Goal: Task Accomplishment & Management: Complete application form

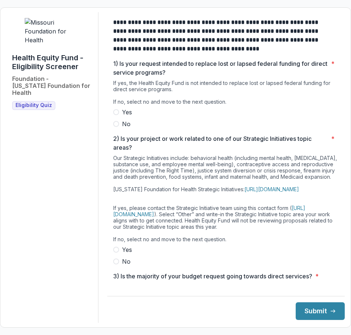
click at [119, 127] on span at bounding box center [116, 124] width 6 height 6
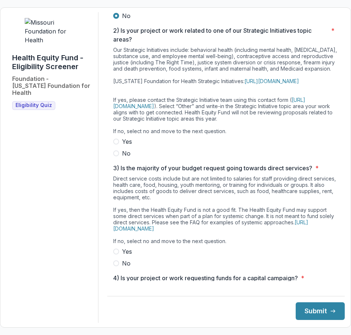
scroll to position [110, 0]
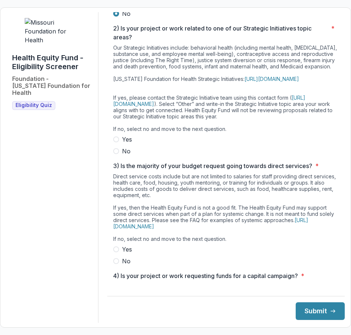
click at [119, 154] on span at bounding box center [116, 151] width 6 height 6
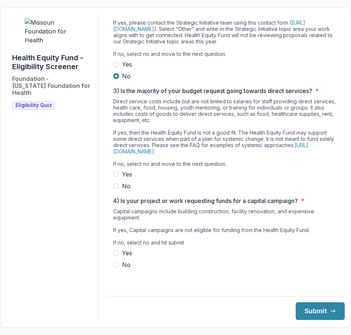
scroll to position [213, 0]
click at [119, 189] on span at bounding box center [116, 186] width 6 height 6
click at [119, 268] on span at bounding box center [116, 265] width 6 height 6
click at [305, 312] on button "Submit" at bounding box center [319, 312] width 49 height 18
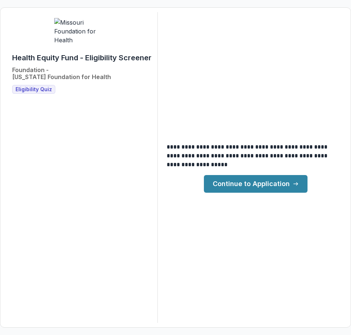
click at [257, 189] on link "Continue to Application" at bounding box center [255, 184] width 103 height 18
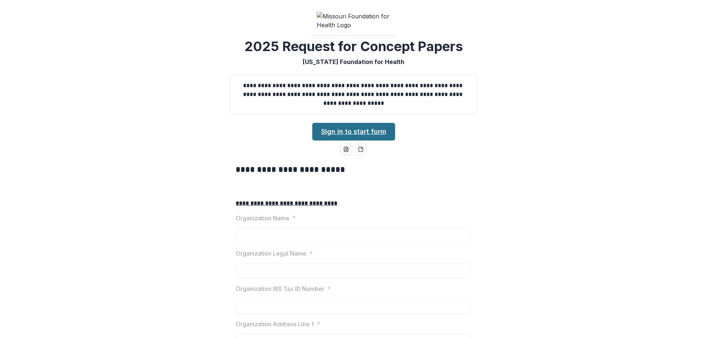
click at [350, 141] on link "Sign in to start form" at bounding box center [353, 132] width 83 height 18
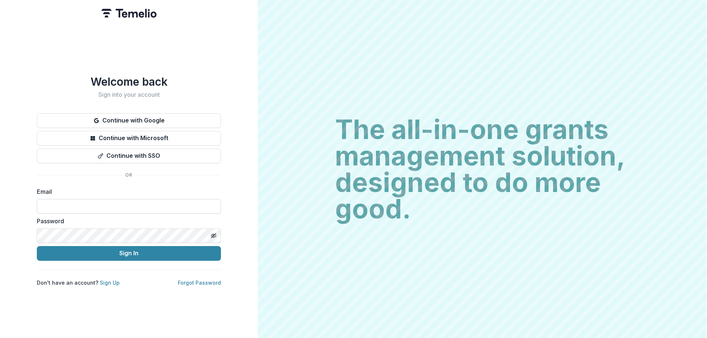
click at [58, 207] on input at bounding box center [129, 206] width 184 height 15
type input "**********"
click at [17, 228] on div "**********" at bounding box center [129, 169] width 258 height 338
click at [212, 233] on icon "Toggle password visibility" at bounding box center [214, 236] width 6 height 6
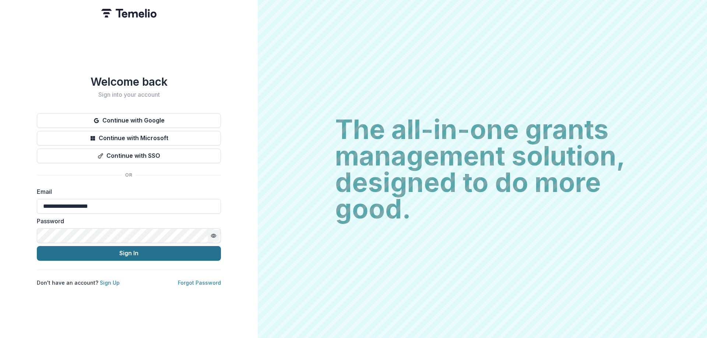
click at [123, 251] on button "Sign In" at bounding box center [129, 253] width 184 height 15
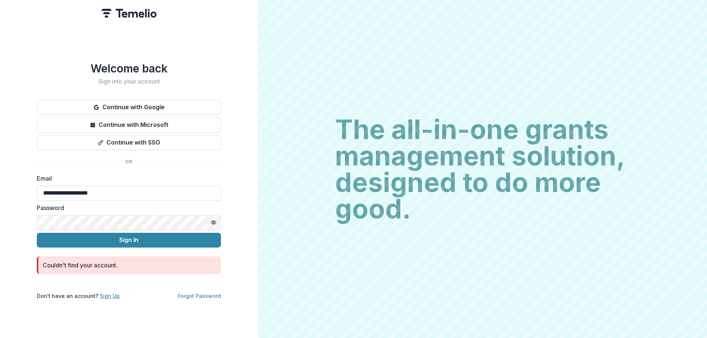
click at [108, 293] on link "Sign Up" at bounding box center [110, 296] width 20 height 6
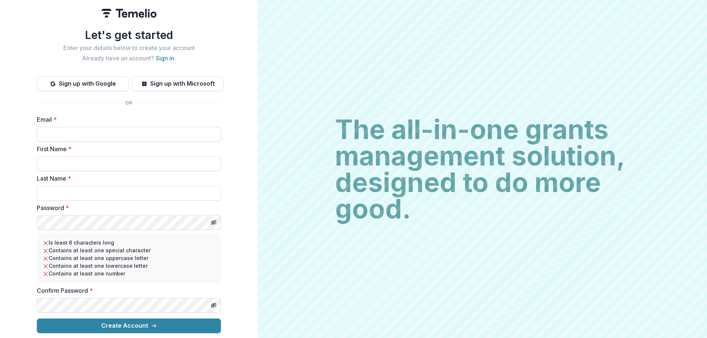
click at [172, 134] on input "Email *" at bounding box center [129, 134] width 184 height 15
type input "**********"
click at [103, 158] on input "First Name *" at bounding box center [129, 163] width 184 height 15
type input "******"
click at [82, 188] on input "Last Name *" at bounding box center [129, 193] width 184 height 15
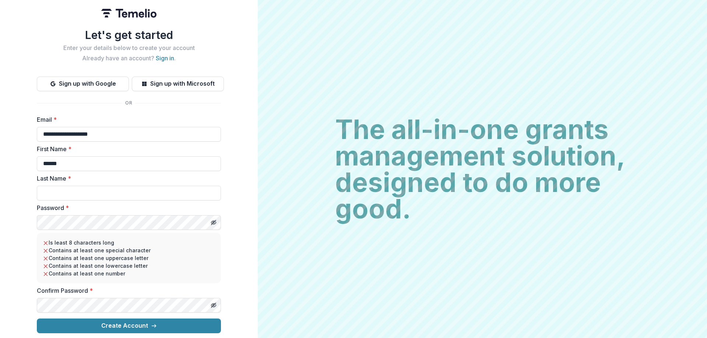
type input "********"
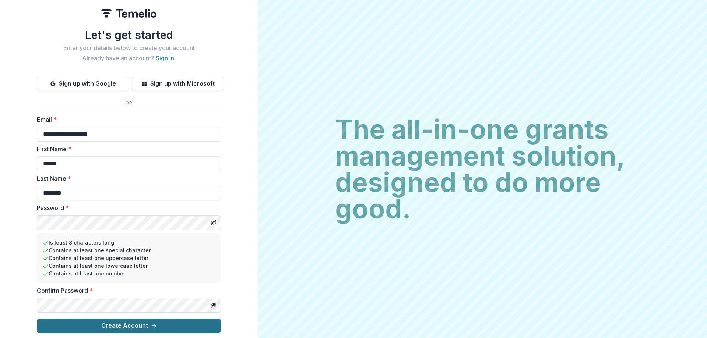
click at [134, 325] on button "Create Account" at bounding box center [129, 326] width 184 height 15
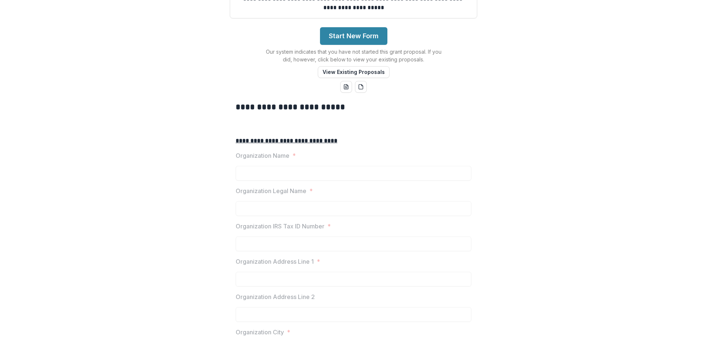
scroll to position [147, 0]
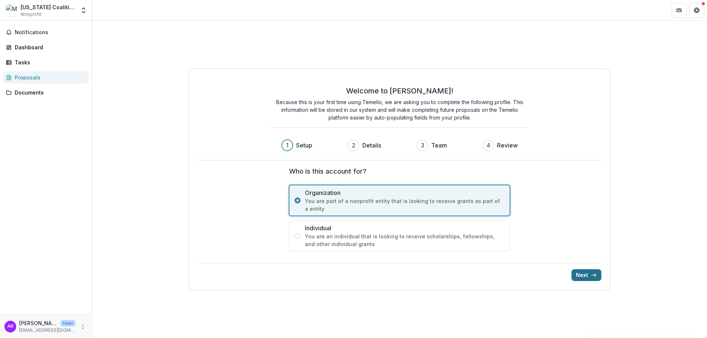
click at [581, 275] on button "Next" at bounding box center [586, 276] width 30 height 12
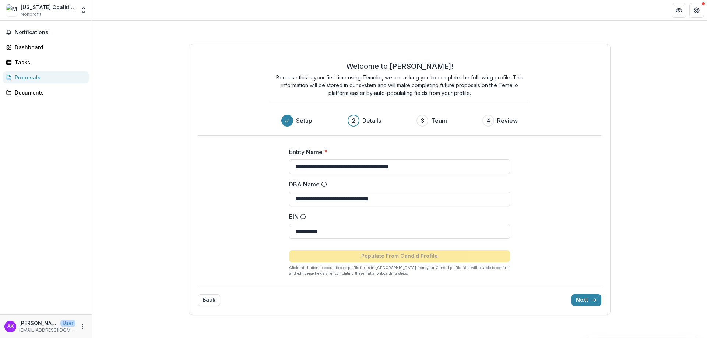
click at [515, 212] on div "**********" at bounding box center [399, 209] width 295 height 147
click at [583, 302] on button "Next" at bounding box center [586, 301] width 30 height 12
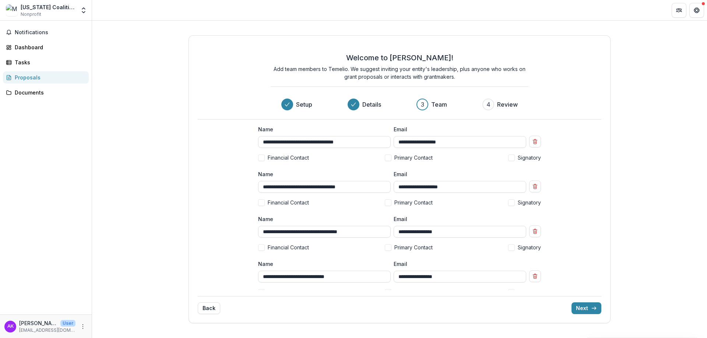
click at [388, 160] on span at bounding box center [388, 158] width 7 height 7
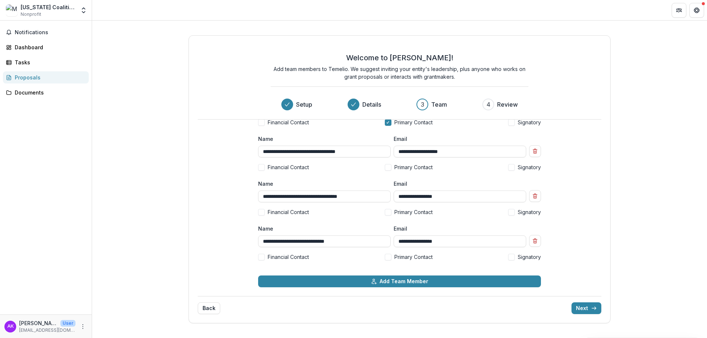
scroll to position [38, 0]
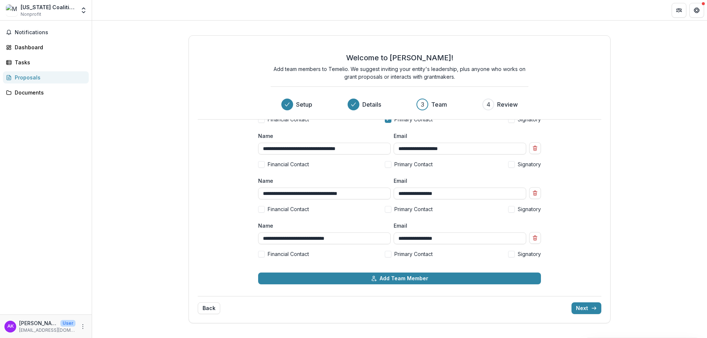
click at [262, 253] on span at bounding box center [261, 254] width 7 height 7
click at [532, 193] on icon "Remove team member" at bounding box center [535, 193] width 6 height 6
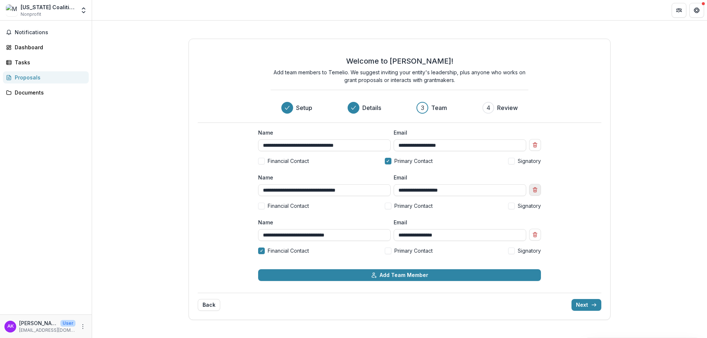
scroll to position [0, 0]
click at [536, 190] on icon "Remove team member" at bounding box center [535, 190] width 6 height 6
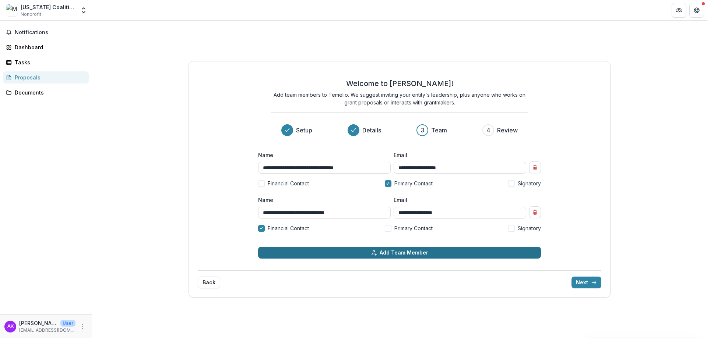
click at [298, 251] on button "Add Team Member" at bounding box center [399, 253] width 283 height 12
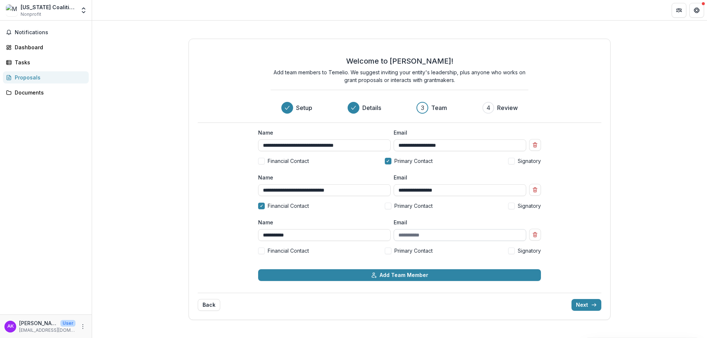
type input "**********"
click at [416, 236] on input "Email" at bounding box center [460, 235] width 133 height 12
click at [375, 170] on div "**********" at bounding box center [399, 150] width 283 height 42
click at [416, 237] on input "Email" at bounding box center [460, 235] width 133 height 12
paste input "**********"
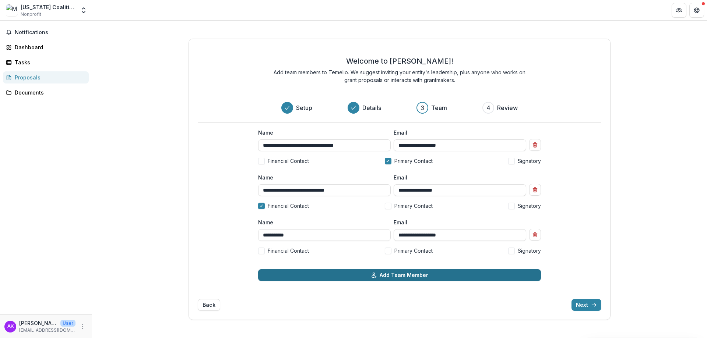
type input "**********"
click at [419, 278] on button "Add Team Member" at bounding box center [399, 276] width 283 height 12
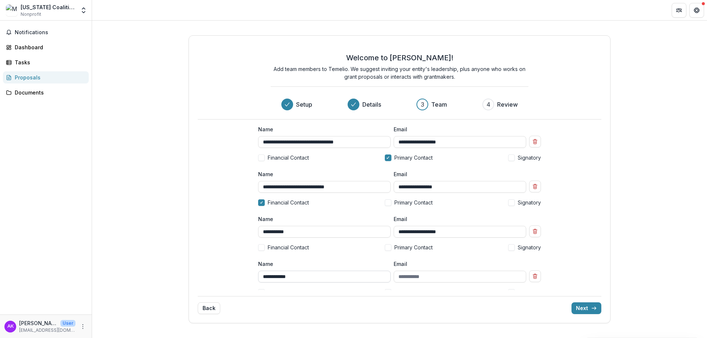
type input "**********"
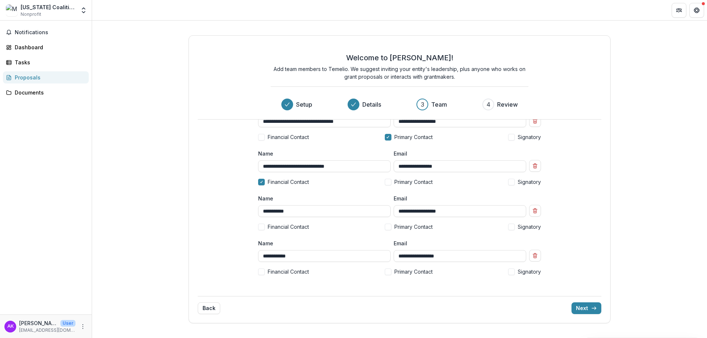
scroll to position [38, 0]
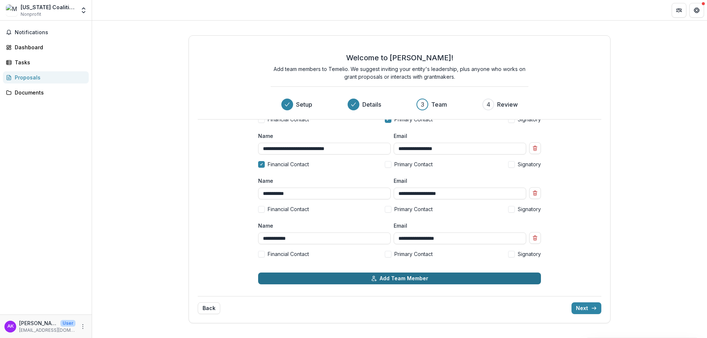
type input "**********"
click at [374, 278] on icon "button" at bounding box center [374, 279] width 6 height 6
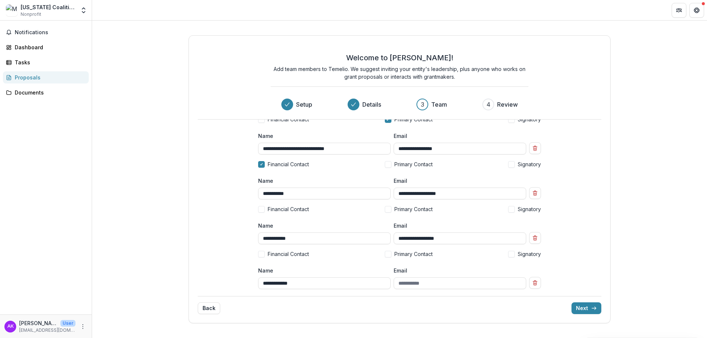
type input "**********"
click at [435, 280] on input "Email" at bounding box center [460, 284] width 133 height 12
paste input "**********"
type input "**********"
click at [577, 277] on div "**********" at bounding box center [400, 179] width 422 height 288
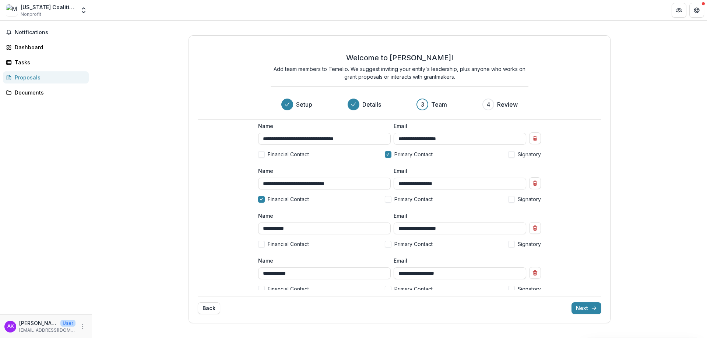
scroll to position [0, 0]
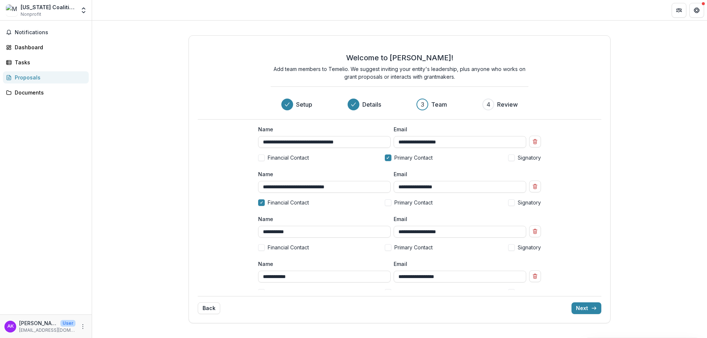
click at [509, 159] on span at bounding box center [511, 158] width 7 height 7
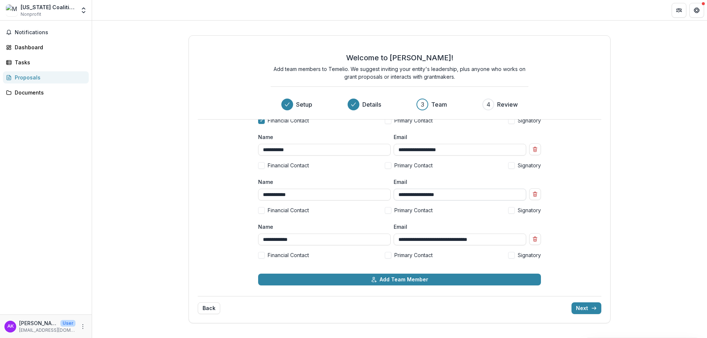
scroll to position [83, 0]
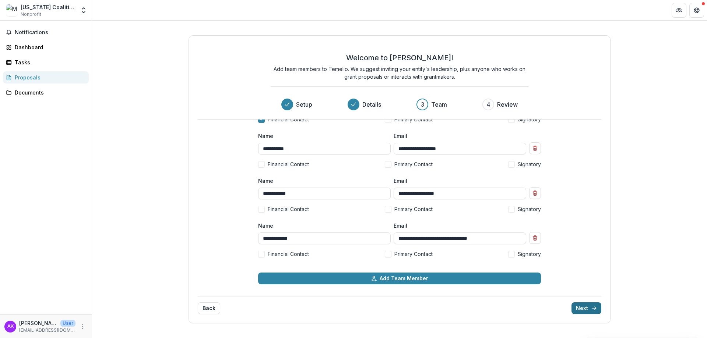
click at [588, 314] on button "Next" at bounding box center [586, 309] width 30 height 12
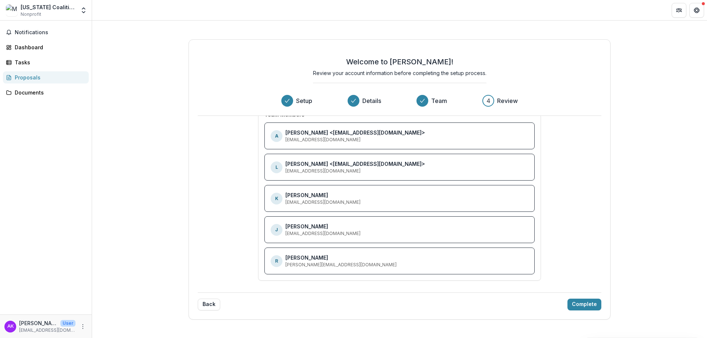
scroll to position [0, 0]
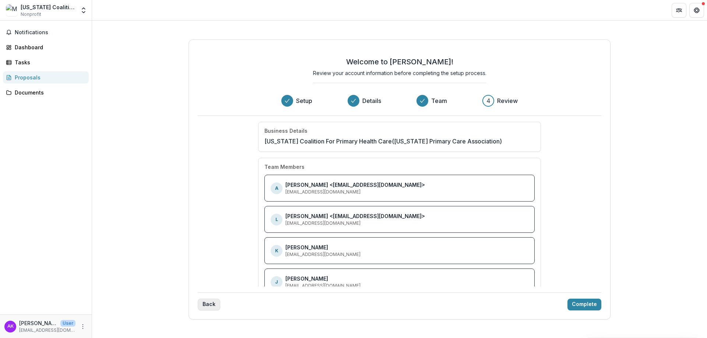
click at [207, 307] on button "Back" at bounding box center [209, 305] width 22 height 12
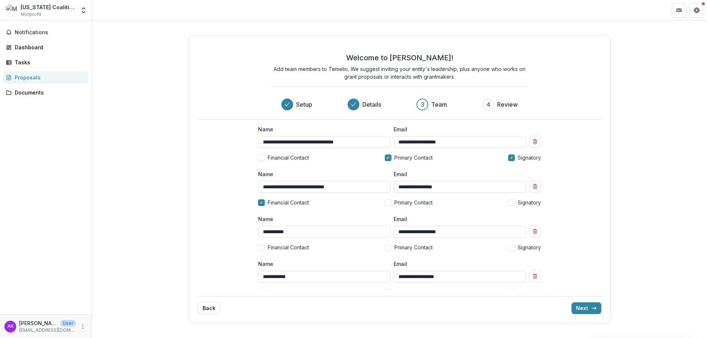
scroll to position [83, 0]
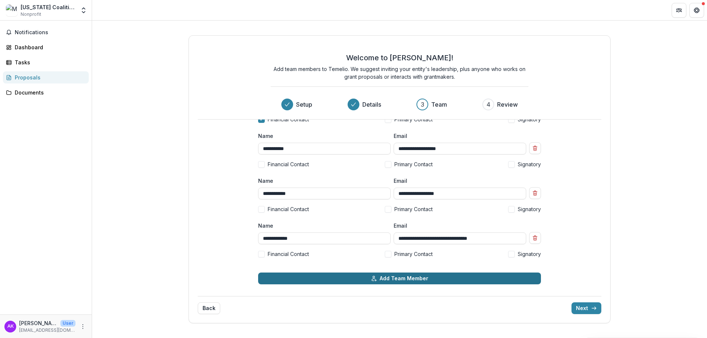
click at [348, 280] on button "Add Team Member" at bounding box center [399, 279] width 283 height 12
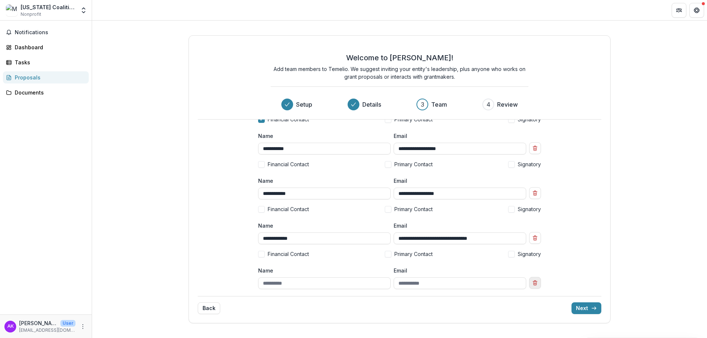
click at [534, 285] on icon "Remove team member" at bounding box center [535, 283] width 3 height 3
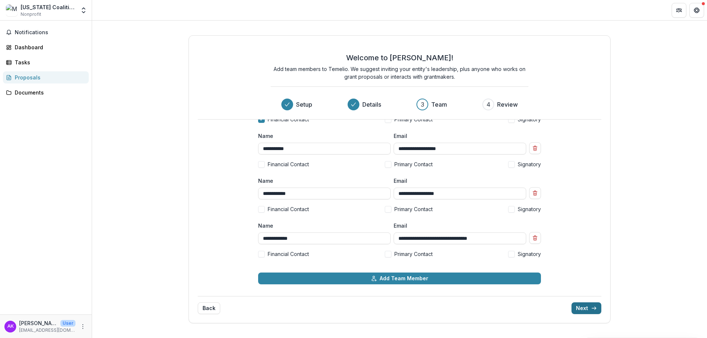
click at [585, 307] on button "Next" at bounding box center [586, 309] width 30 height 12
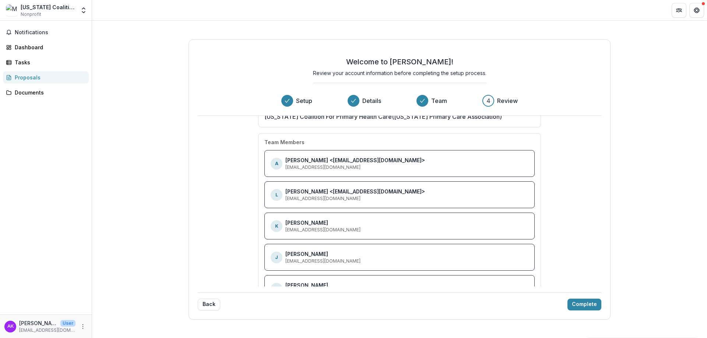
scroll to position [52, 0]
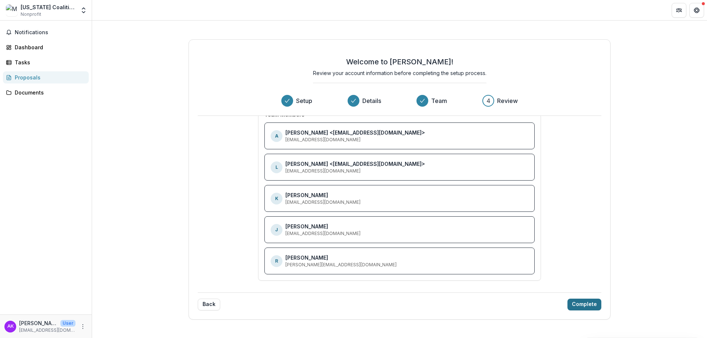
click at [592, 306] on button "Complete" at bounding box center [584, 305] width 34 height 12
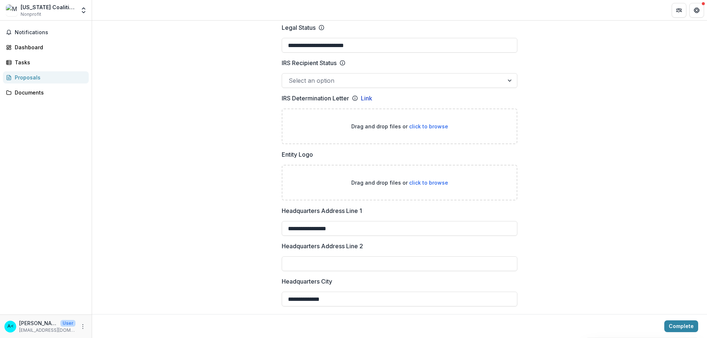
scroll to position [405, 0]
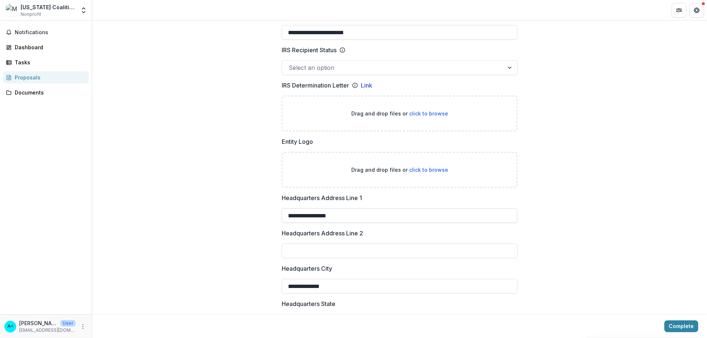
click at [365, 219] on input "**********" at bounding box center [400, 215] width 236 height 15
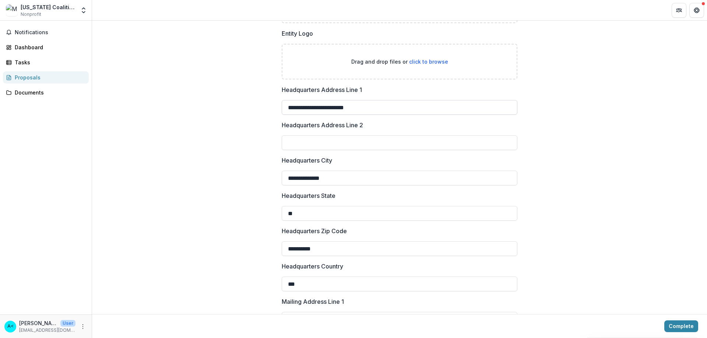
scroll to position [479, 0]
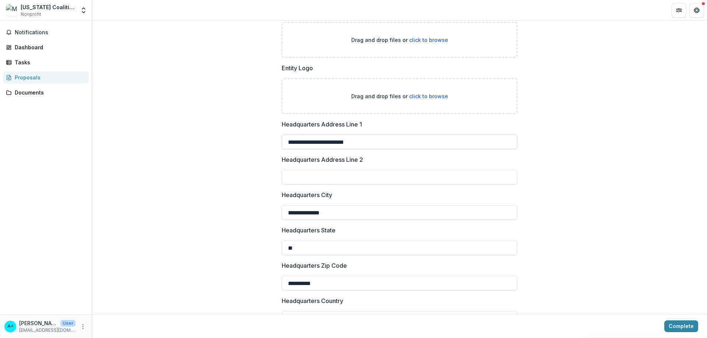
click at [341, 143] on input "**********" at bounding box center [400, 142] width 236 height 15
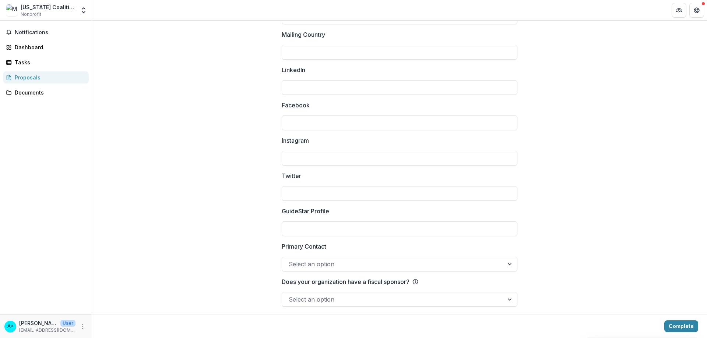
scroll to position [962, 0]
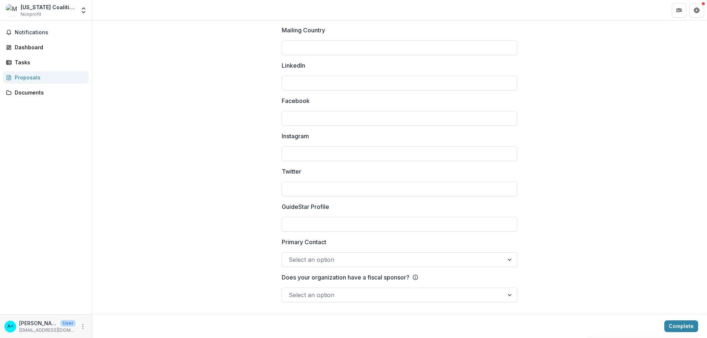
type input "**********"
click at [387, 260] on div at bounding box center [393, 260] width 208 height 10
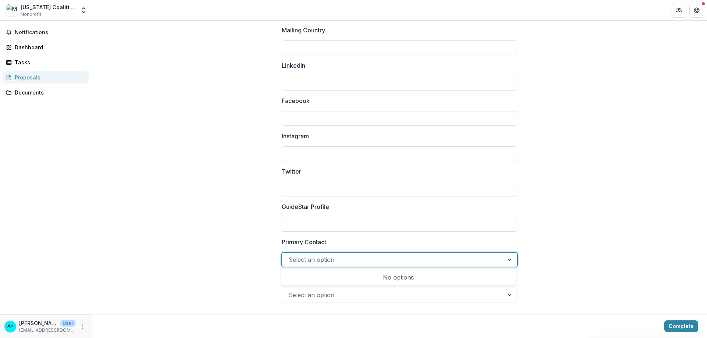
click at [331, 275] on div "No options" at bounding box center [398, 277] width 233 height 15
click at [327, 259] on div at bounding box center [393, 260] width 208 height 10
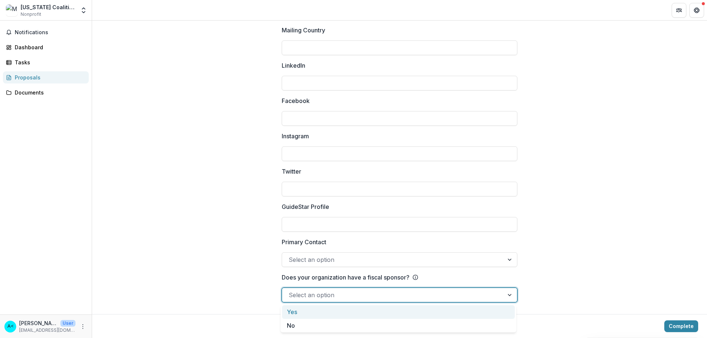
click at [361, 289] on div "Select an option" at bounding box center [400, 295] width 236 height 15
click at [361, 293] on div at bounding box center [393, 295] width 208 height 10
click at [367, 295] on div at bounding box center [393, 295] width 208 height 10
click at [344, 326] on div "No" at bounding box center [398, 326] width 233 height 14
click at [309, 261] on div at bounding box center [393, 260] width 208 height 10
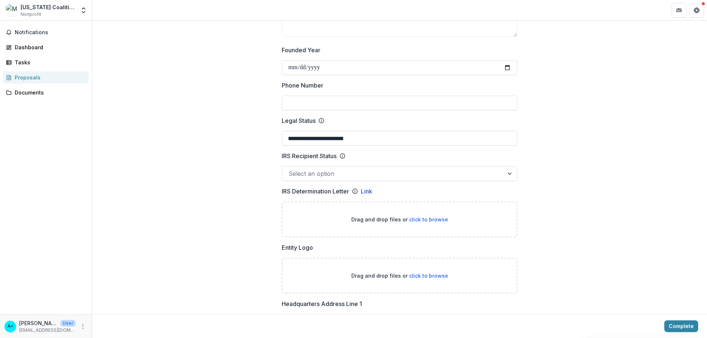
scroll to position [262, 0]
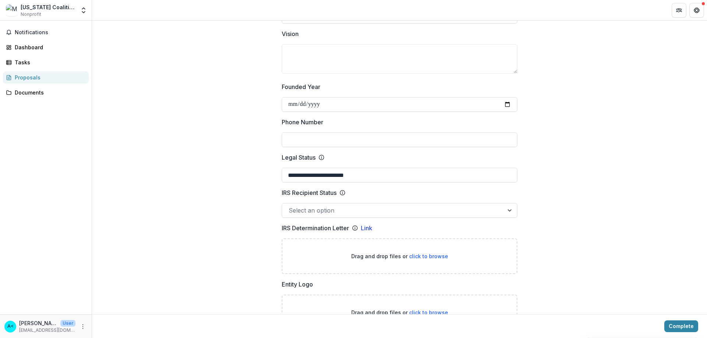
click at [359, 212] on div at bounding box center [393, 210] width 208 height 10
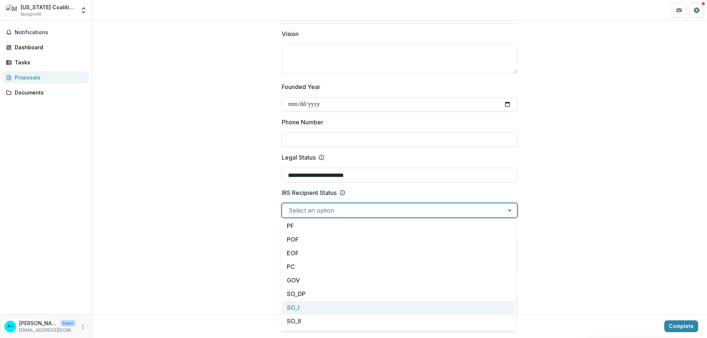
scroll to position [0, 0]
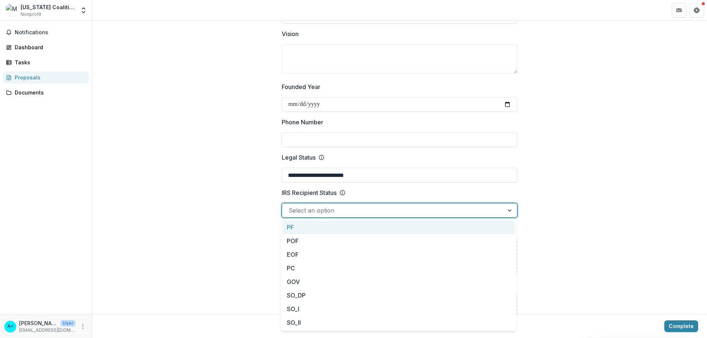
click at [318, 214] on div at bounding box center [393, 210] width 208 height 10
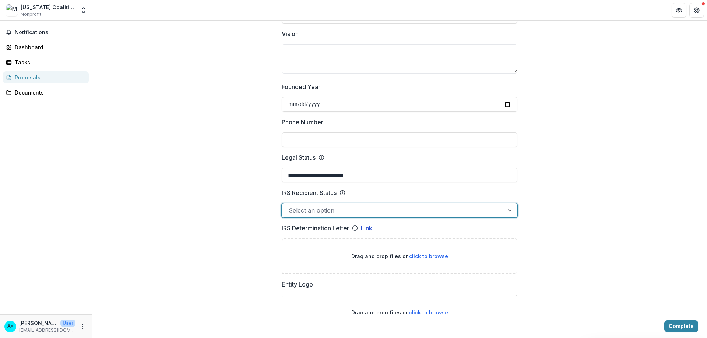
click at [343, 210] on div at bounding box center [393, 210] width 208 height 10
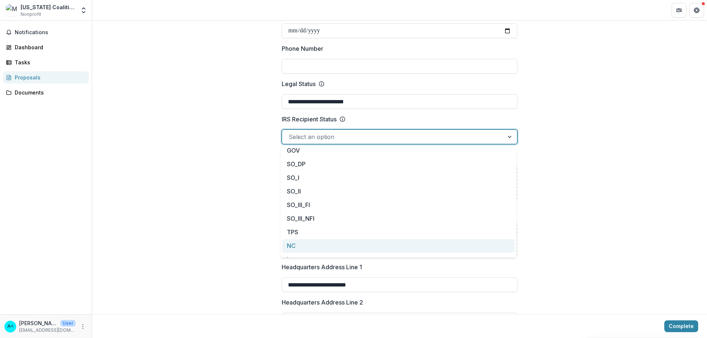
scroll to position [67, 0]
click at [339, 137] on div at bounding box center [393, 137] width 208 height 10
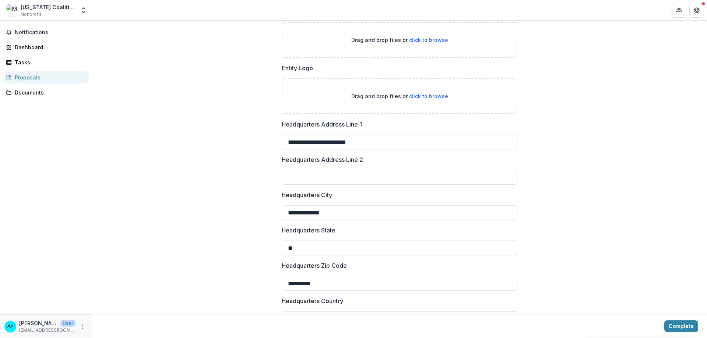
scroll to position [516, 0]
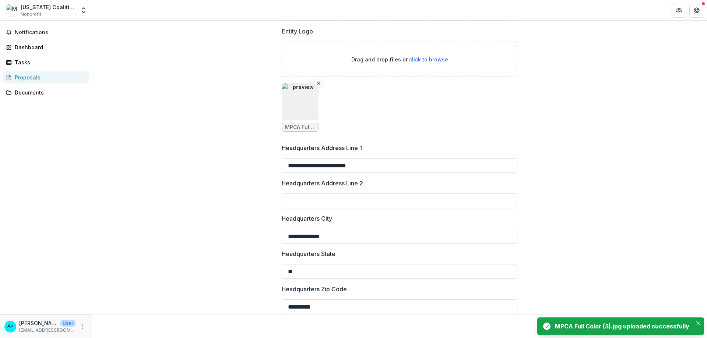
click at [240, 86] on div "**********" at bounding box center [399, 189] width 615 height 1263
click at [701, 322] on button "Close" at bounding box center [698, 323] width 9 height 9
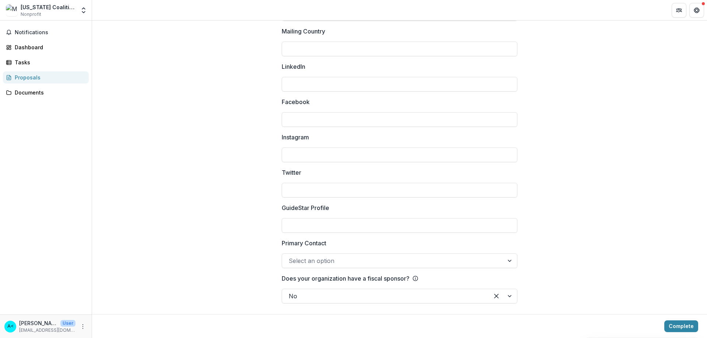
scroll to position [1083, 0]
click at [678, 325] on button "Complete" at bounding box center [681, 327] width 34 height 12
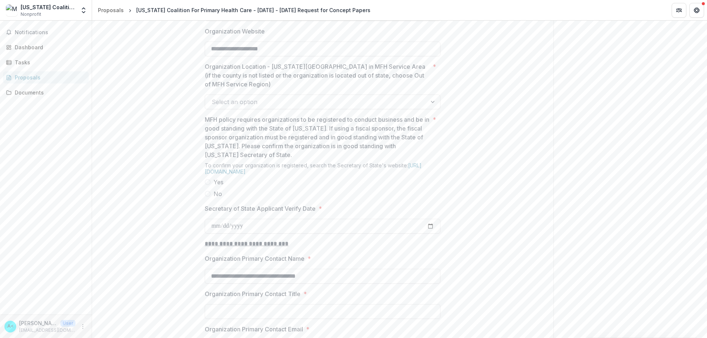
scroll to position [552, 0]
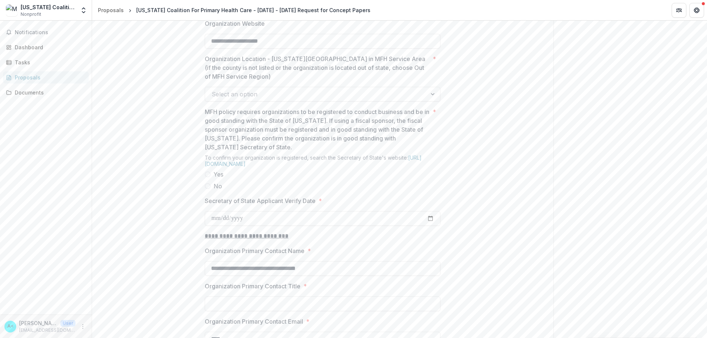
click at [423, 100] on div "Select an option" at bounding box center [316, 94] width 222 height 12
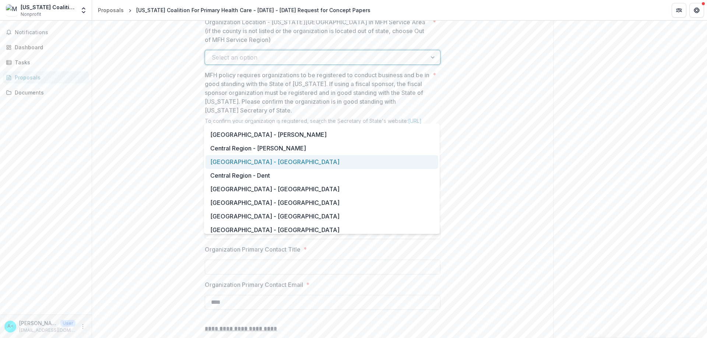
scroll to position [0, 0]
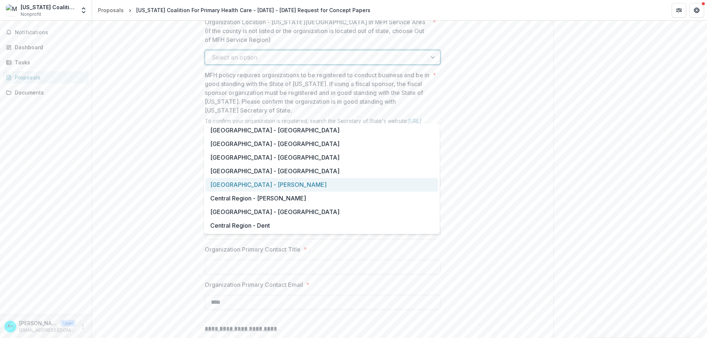
click at [320, 183] on div "[GEOGRAPHIC_DATA] - [PERSON_NAME]" at bounding box center [321, 185] width 233 height 14
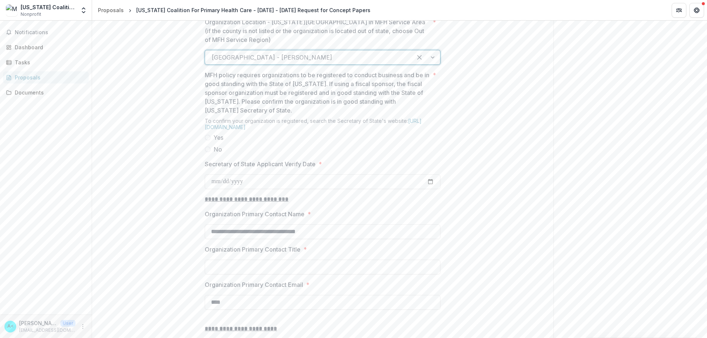
click at [210, 142] on label "Yes" at bounding box center [323, 137] width 236 height 9
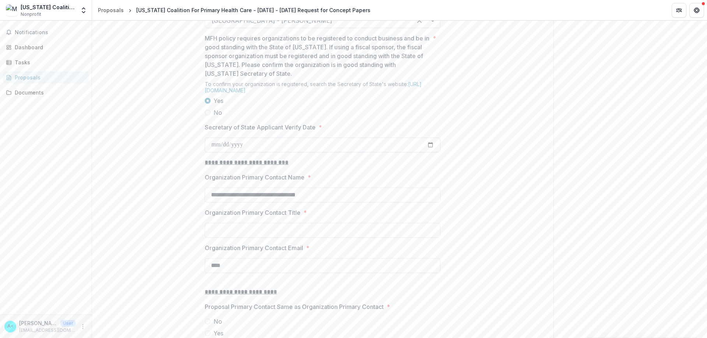
click at [302, 152] on input "Secretary of State Applicant Verify Date *" at bounding box center [323, 145] width 236 height 15
click at [316, 94] on link "[URL][DOMAIN_NAME]" at bounding box center [313, 87] width 217 height 13
click at [212, 152] on input "Secretary of State Applicant Verify Date *" at bounding box center [323, 145] width 236 height 15
type input "**********"
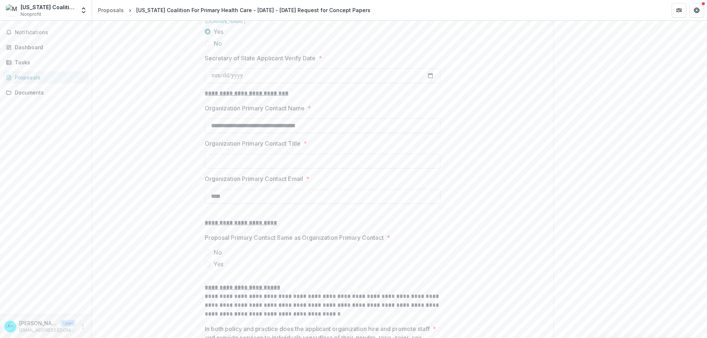
scroll to position [700, 0]
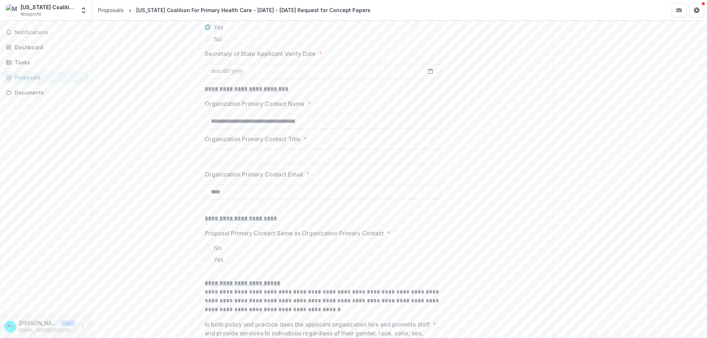
click at [301, 164] on input "Organization Primary Contact Title *" at bounding box center [323, 156] width 236 height 15
type input "**********"
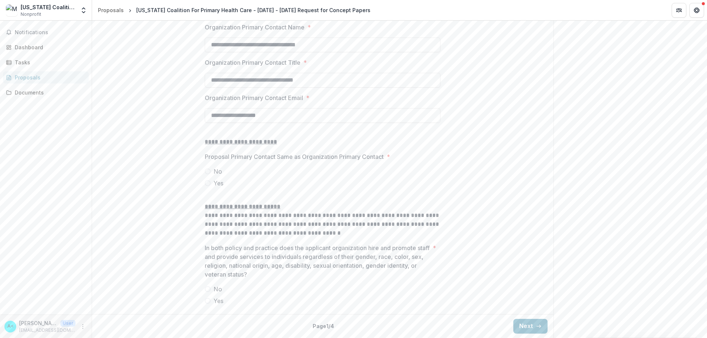
scroll to position [832, 0]
type input "**********"
click at [207, 184] on span at bounding box center [208, 183] width 6 height 6
click at [208, 302] on span at bounding box center [208, 301] width 6 height 6
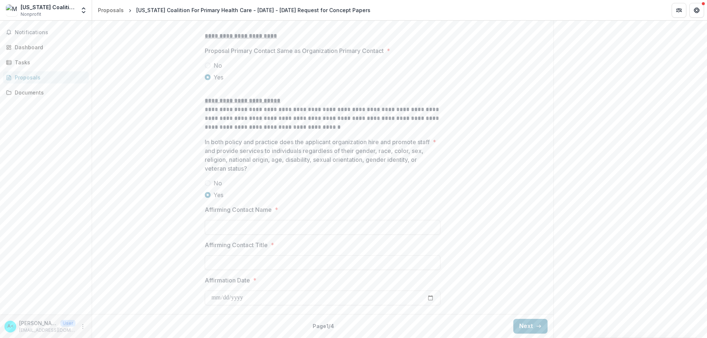
scroll to position [938, 0]
click at [241, 219] on div at bounding box center [323, 218] width 236 height 3
click at [238, 227] on input "Affirming Contact Name *" at bounding box center [323, 227] width 236 height 15
type input "**********"
type input "*"
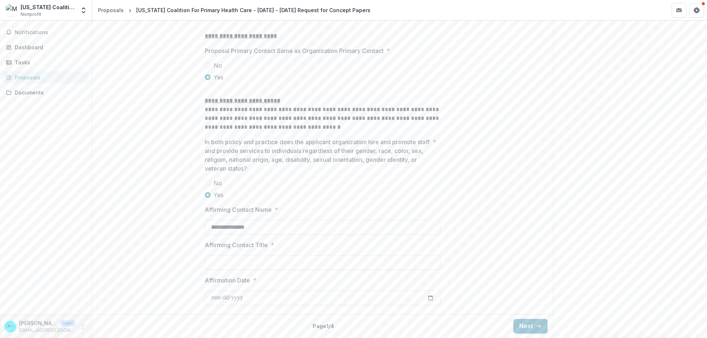
type input "*"
click at [315, 263] on input "**********" at bounding box center [323, 263] width 236 height 15
type input "**********"
click at [518, 323] on button "Next" at bounding box center [530, 326] width 34 height 15
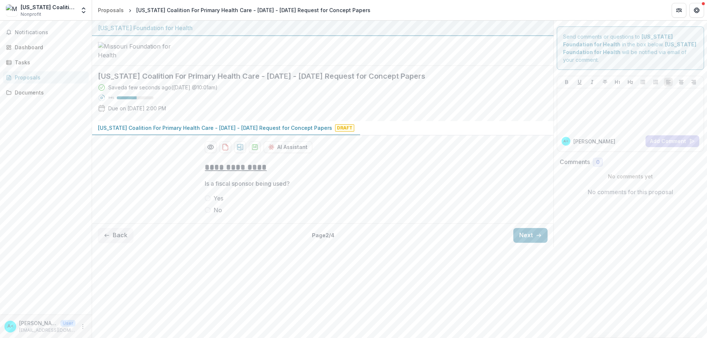
click at [207, 213] on span at bounding box center [208, 210] width 6 height 6
click at [518, 243] on button "Next" at bounding box center [530, 235] width 34 height 15
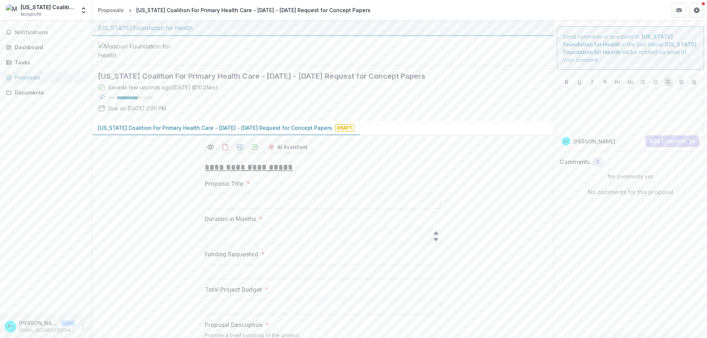
click at [34, 78] on div "Proposals" at bounding box center [49, 78] width 68 height 8
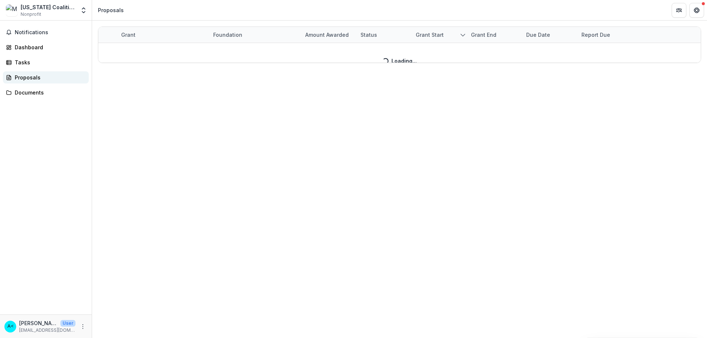
click at [31, 78] on div "Proposals" at bounding box center [49, 78] width 68 height 8
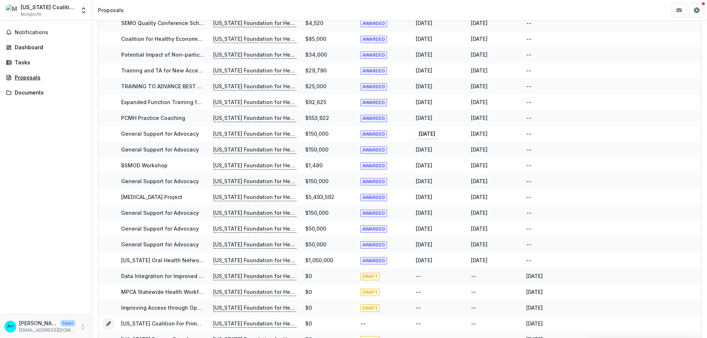
scroll to position [249, 0]
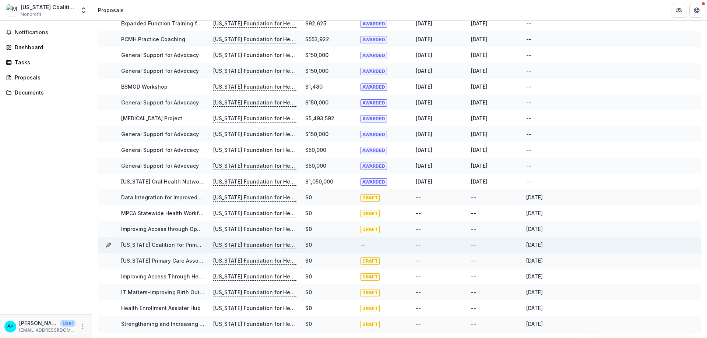
click at [274, 247] on p "[US_STATE] Foundation for Health" at bounding box center [254, 245] width 83 height 8
click at [183, 249] on div "[US_STATE] Coalition For Primary Health Care - [DATE] - [DATE] Request for Conc…" at bounding box center [162, 245] width 83 height 8
click at [348, 245] on div "$0" at bounding box center [328, 245] width 46 height 16
click at [109, 243] on icon "Grant 9c8058de-97dc-45c1-92a1-db1e9b17135d" at bounding box center [110, 244] width 2 height 2
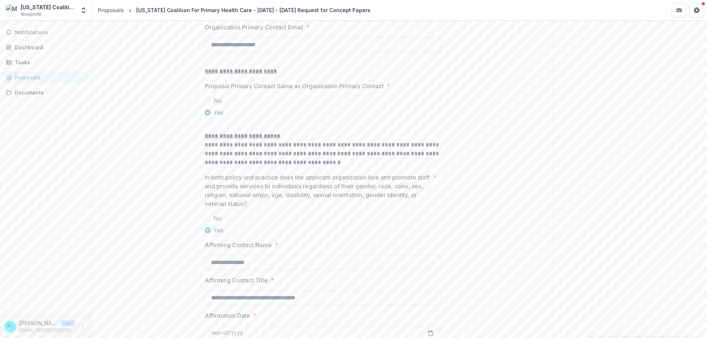
scroll to position [865, 0]
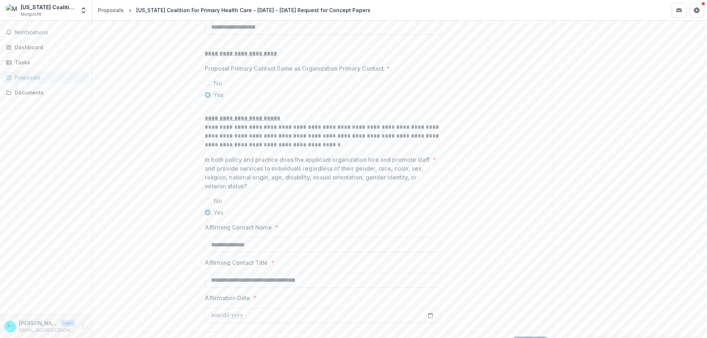
click at [520, 337] on button "Next" at bounding box center [530, 344] width 34 height 15
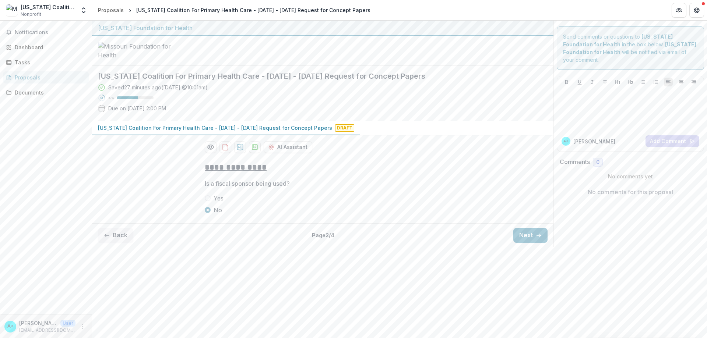
scroll to position [0, 0]
click at [514, 226] on div "Back Page 2 / 4 Next" at bounding box center [322, 236] width 461 height 24
click at [521, 228] on button "Next" at bounding box center [530, 235] width 34 height 15
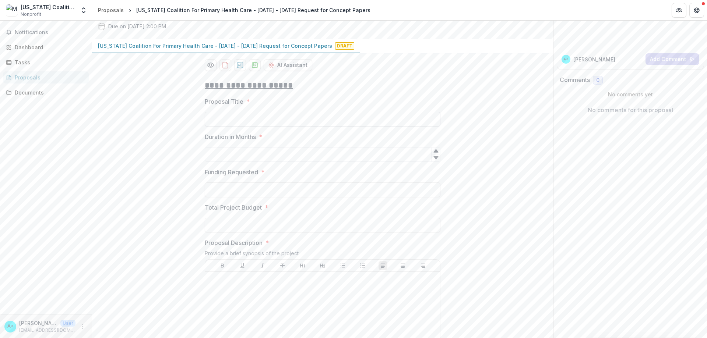
scroll to position [184, 0]
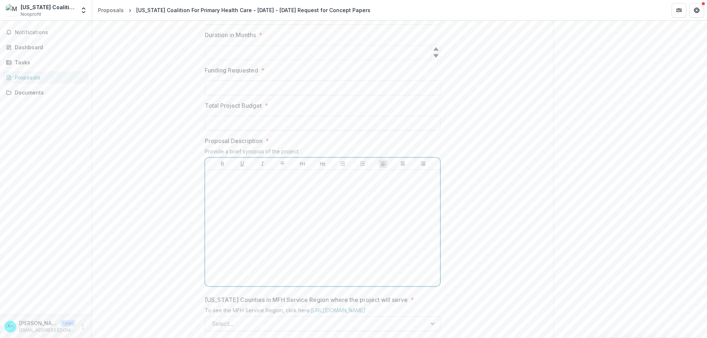
click at [281, 207] on div at bounding box center [322, 228] width 229 height 110
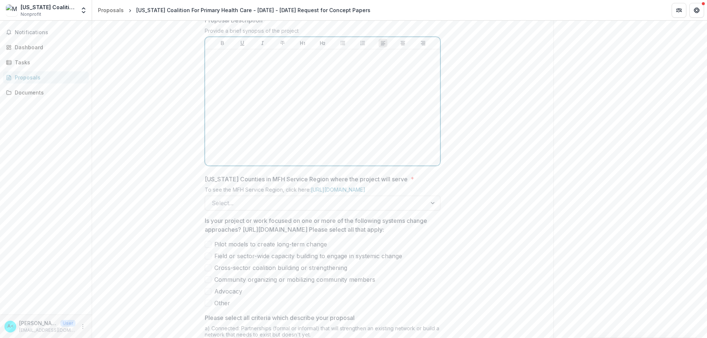
scroll to position [346, 0]
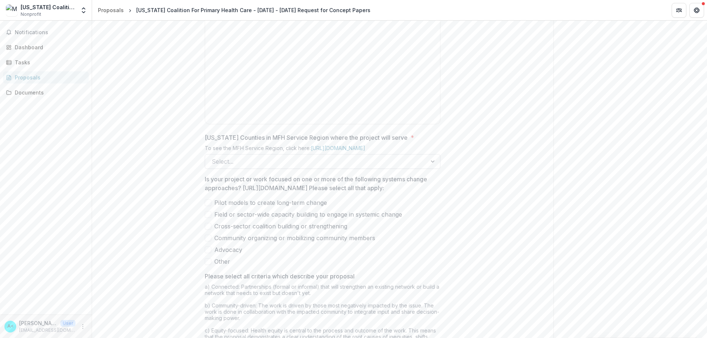
click at [323, 169] on div "Missouri Counties in MFH Service Region where the project will serve * To see t…" at bounding box center [323, 151] width 236 height 36
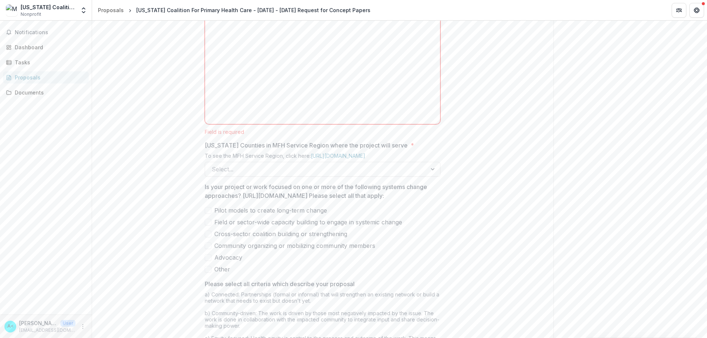
click at [453, 203] on div "**********" at bounding box center [322, 143] width 461 height 666
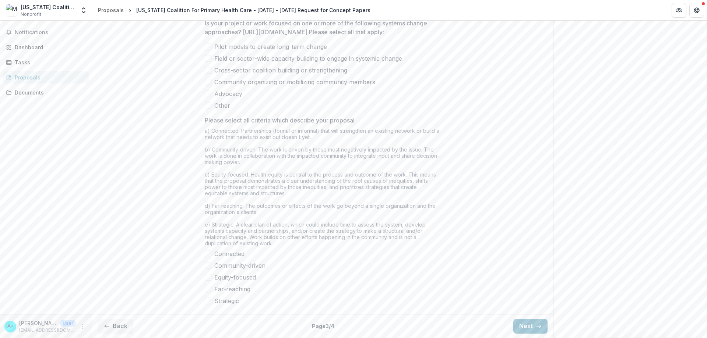
scroll to position [575, 0]
click at [526, 321] on button "Next" at bounding box center [530, 326] width 34 height 15
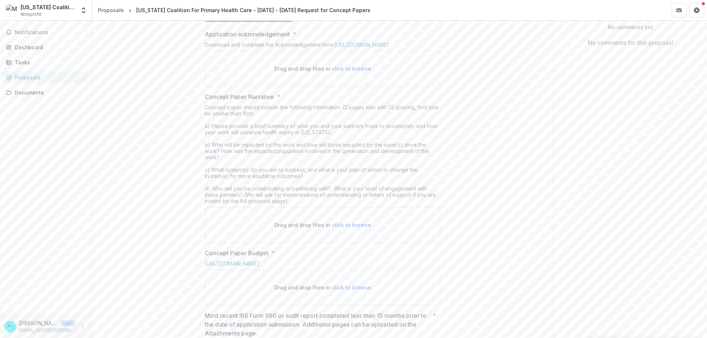
scroll to position [147, 0]
click at [381, 50] on link "[URL][DOMAIN_NAME]" at bounding box center [361, 47] width 54 height 6
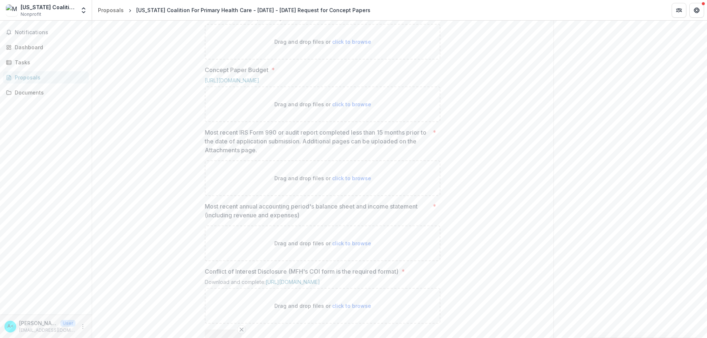
scroll to position [480, 0]
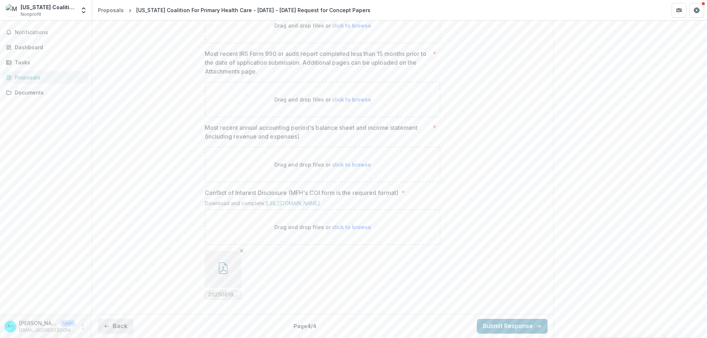
click at [123, 325] on button "Back" at bounding box center [115, 326] width 35 height 15
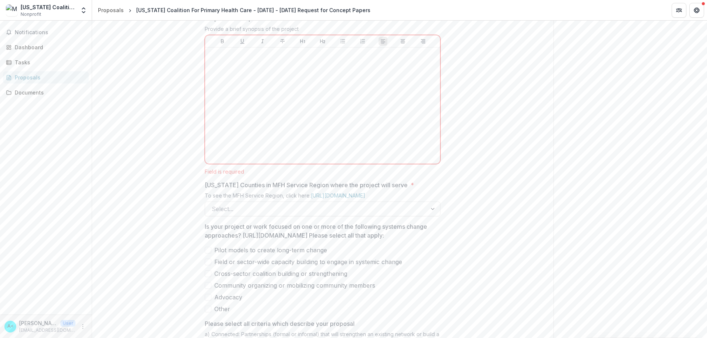
scroll to position [259, 0]
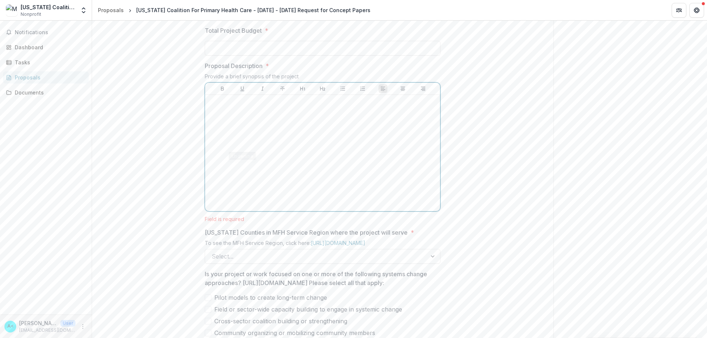
click at [239, 194] on div at bounding box center [322, 153] width 229 height 110
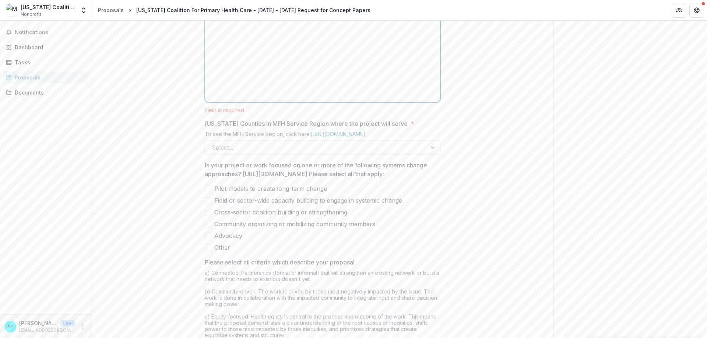
scroll to position [575, 0]
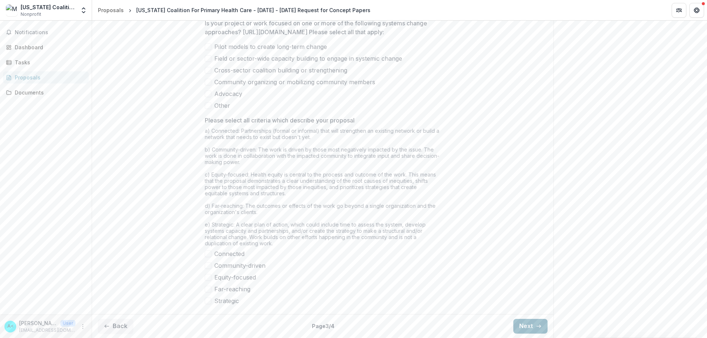
click at [525, 326] on button "Next" at bounding box center [530, 326] width 34 height 15
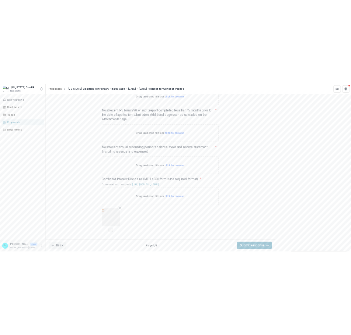
scroll to position [480, 0]
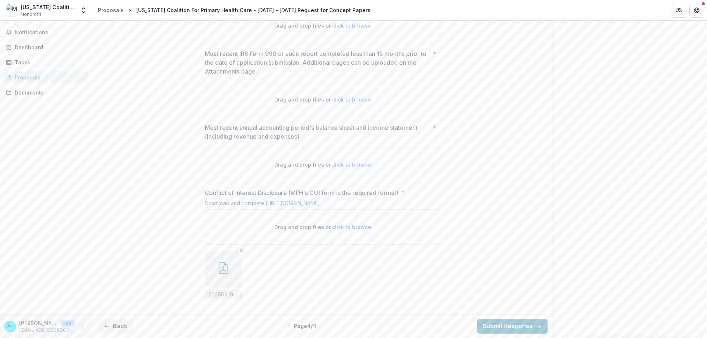
drag, startPoint x: 512, startPoint y: 113, endPoint x: 488, endPoint y: 122, distance: 25.4
click at [512, 113] on div "**********" at bounding box center [322, 27] width 461 height 567
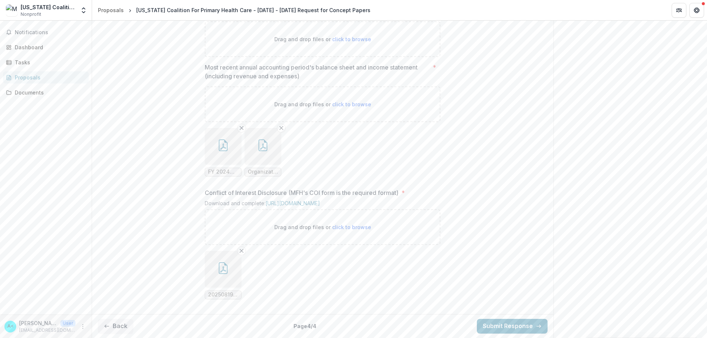
scroll to position [541, 0]
click at [117, 326] on button "Back" at bounding box center [115, 326] width 35 height 15
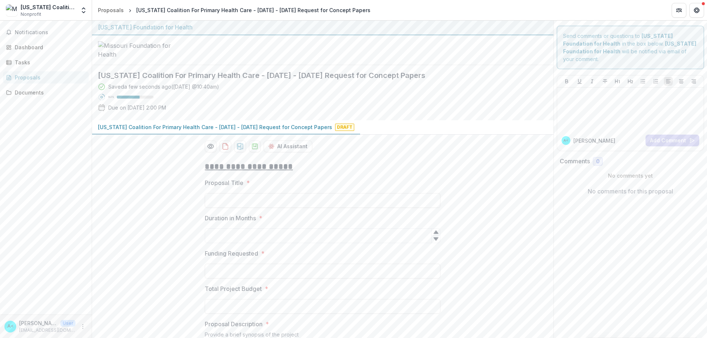
scroll to position [0, 0]
click at [244, 209] on input "Proposal Title *" at bounding box center [323, 201] width 236 height 15
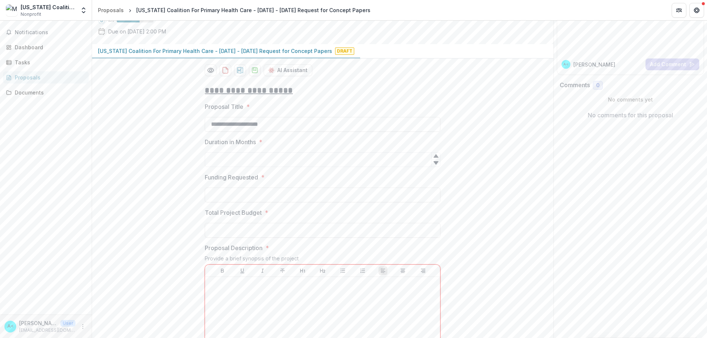
scroll to position [74, 0]
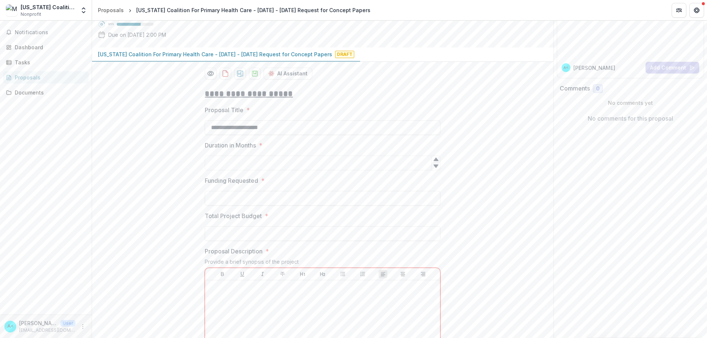
type input "**********"
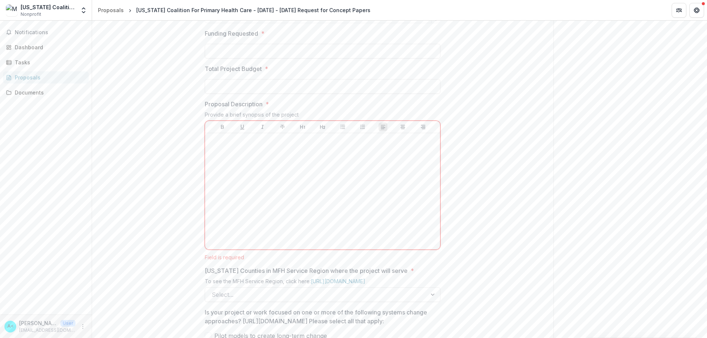
click at [435, 21] on icon at bounding box center [435, 19] width 5 height 3
click at [435, 22] on icon at bounding box center [436, 19] width 6 height 6
click at [434, 14] on icon at bounding box center [435, 12] width 5 height 3
type input "*"
click at [434, 14] on icon at bounding box center [435, 12] width 5 height 3
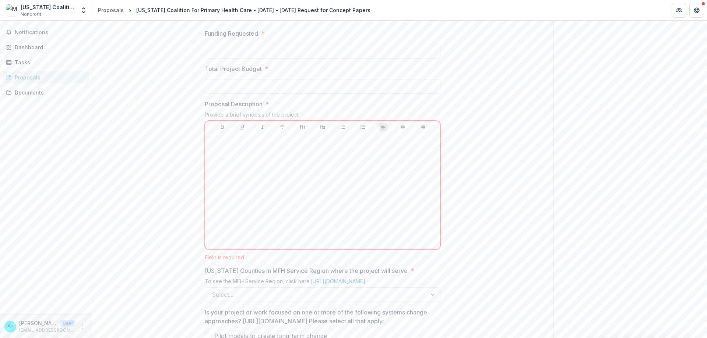
drag, startPoint x: 232, startPoint y: 72, endPoint x: 196, endPoint y: 71, distance: 35.7
click at [205, 23] on input "*" at bounding box center [323, 15] width 236 height 15
click at [195, 68] on div "**********" at bounding box center [322, 268] width 461 height 666
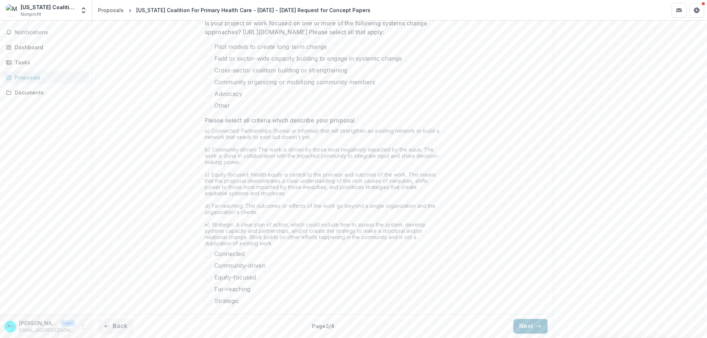
scroll to position [575, 0]
click at [124, 328] on button "Back" at bounding box center [115, 326] width 35 height 15
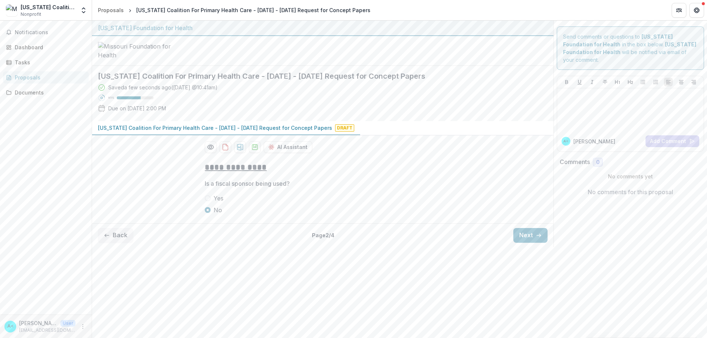
scroll to position [0, 0]
click at [31, 77] on div "Proposals" at bounding box center [49, 78] width 68 height 8
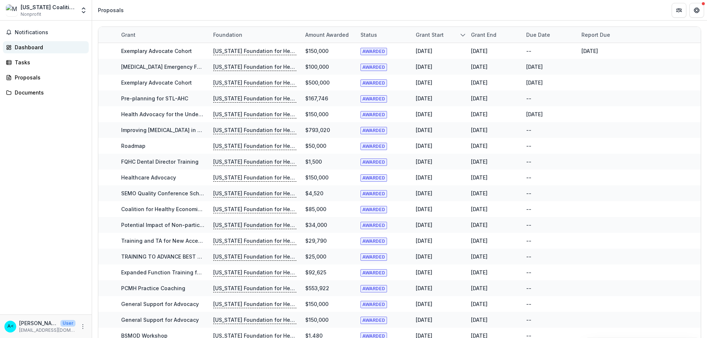
click at [29, 47] on div "Dashboard" at bounding box center [49, 47] width 68 height 8
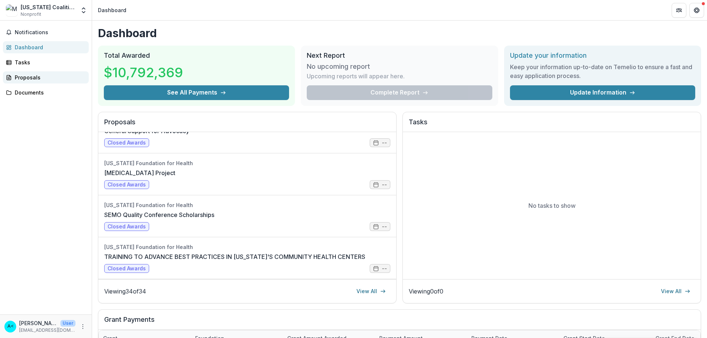
click at [31, 79] on div "Proposals" at bounding box center [49, 78] width 68 height 8
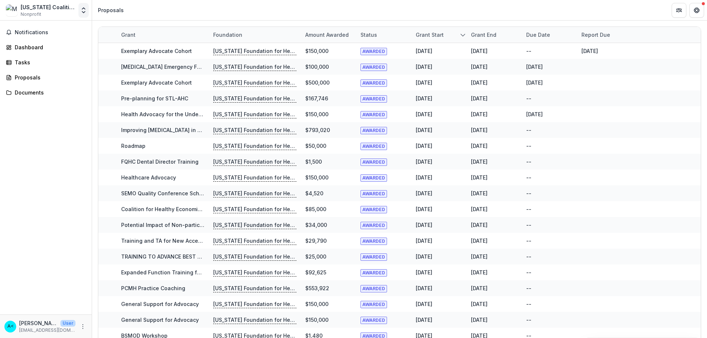
click at [84, 13] on icon "Open entity switcher" at bounding box center [83, 10] width 7 height 7
click at [66, 140] on div "Notifications Dashboard Tasks Proposals Documents" at bounding box center [46, 168] width 92 height 294
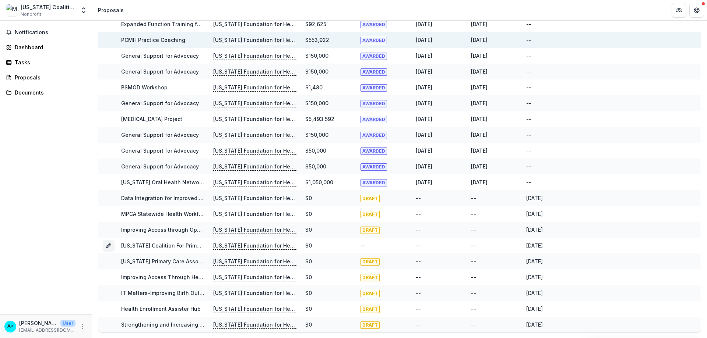
scroll to position [249, 0]
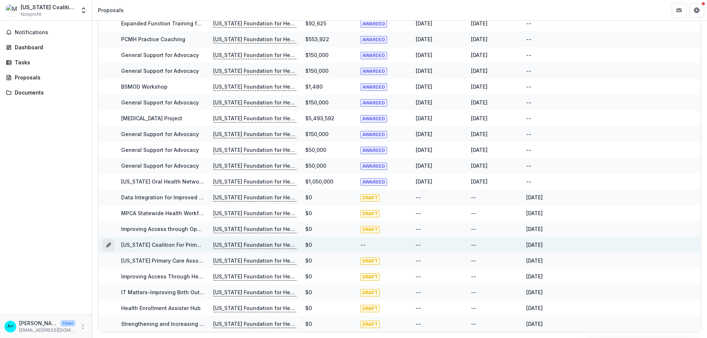
click at [106, 244] on icon "Grant 9c8058de-97dc-45c1-92a1-db1e9b17135d" at bounding box center [109, 245] width 6 height 6
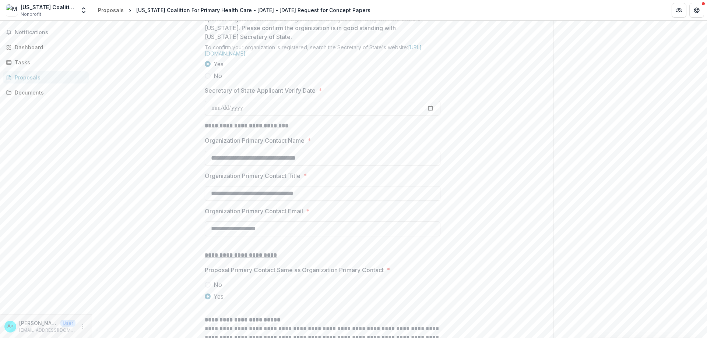
scroll to position [938, 0]
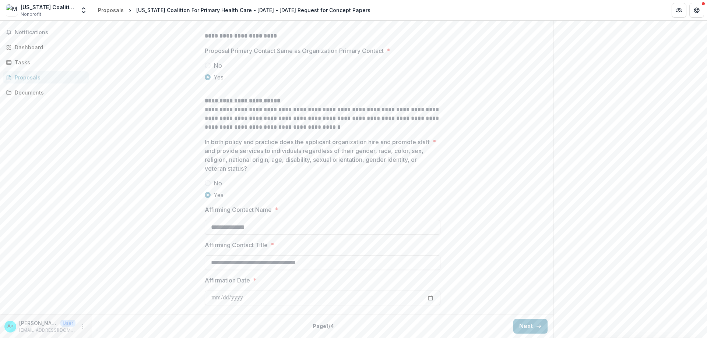
click at [523, 325] on button "Next" at bounding box center [530, 326] width 34 height 15
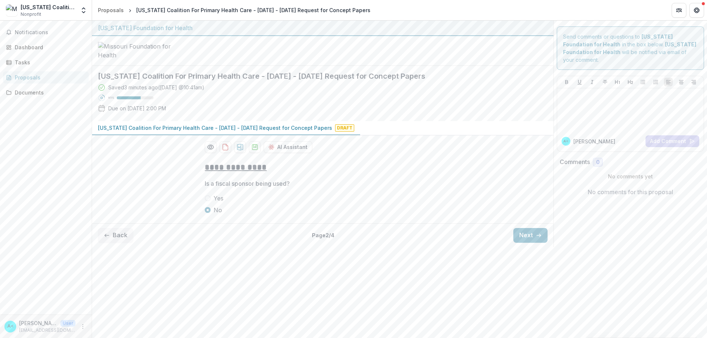
scroll to position [0, 0]
click at [521, 243] on button "Next" at bounding box center [530, 235] width 34 height 15
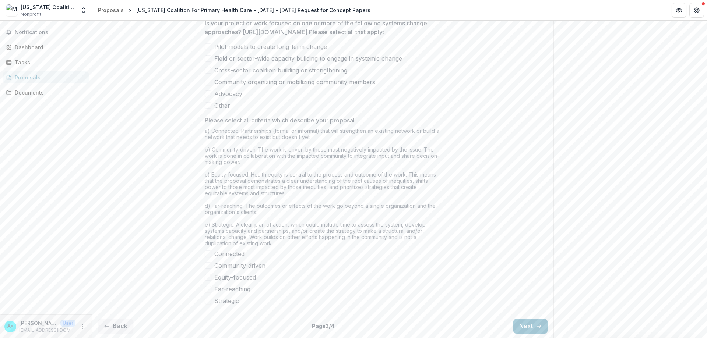
scroll to position [567, 0]
click at [518, 325] on button "Next" at bounding box center [530, 326] width 34 height 15
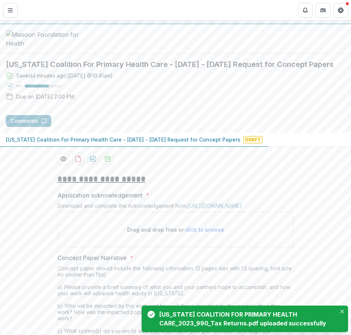
scroll to position [0, 0]
